Goal: Information Seeking & Learning: Learn about a topic

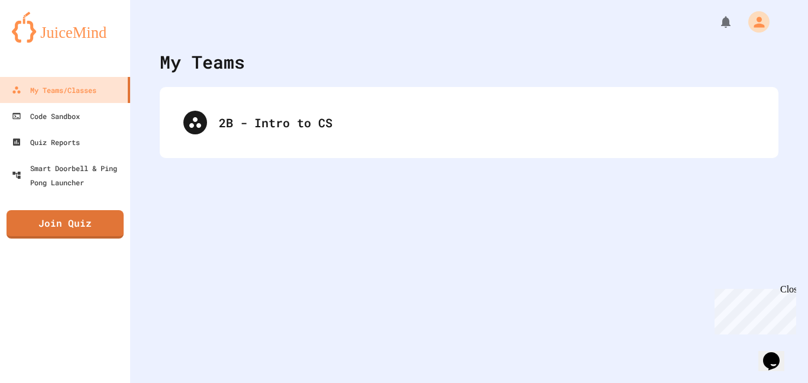
click at [294, 117] on div "2B - Intro to CS" at bounding box center [487, 123] width 536 height 18
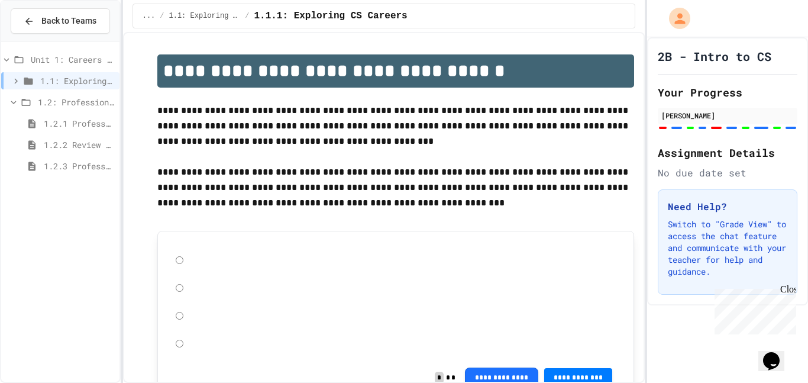
click at [80, 175] on div "1.2.3 Professional Communication Challenge" at bounding box center [60, 167] width 118 height 21
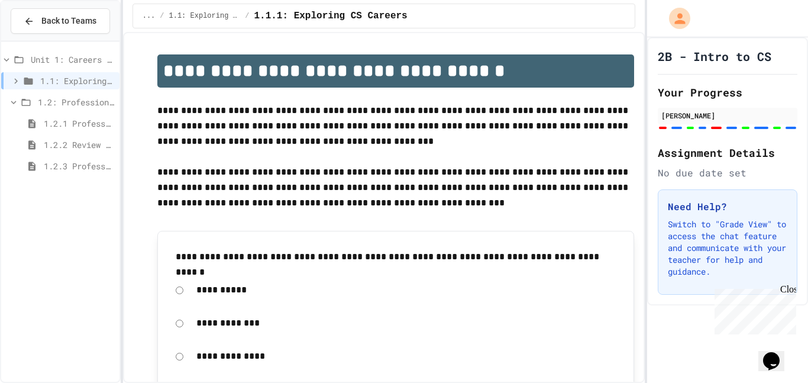
click at [81, 174] on div "1.2.3 Professional Communication Challenge" at bounding box center [60, 167] width 118 height 21
click at [83, 173] on div "1.2.3 Professional Communication Challenge" at bounding box center [60, 165] width 118 height 17
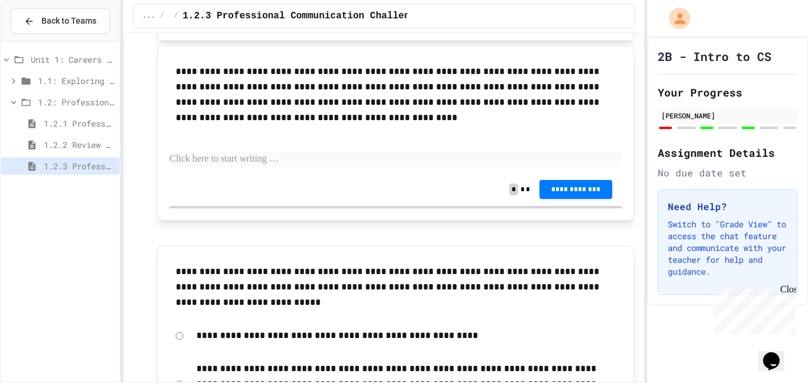
scroll to position [495, 0]
